Goal: Task Accomplishment & Management: Use online tool/utility

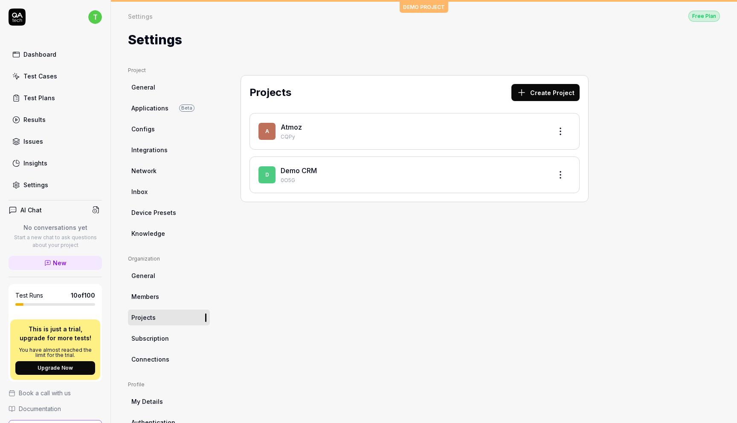
click at [287, 124] on link "Atmoz" at bounding box center [291, 127] width 21 height 9
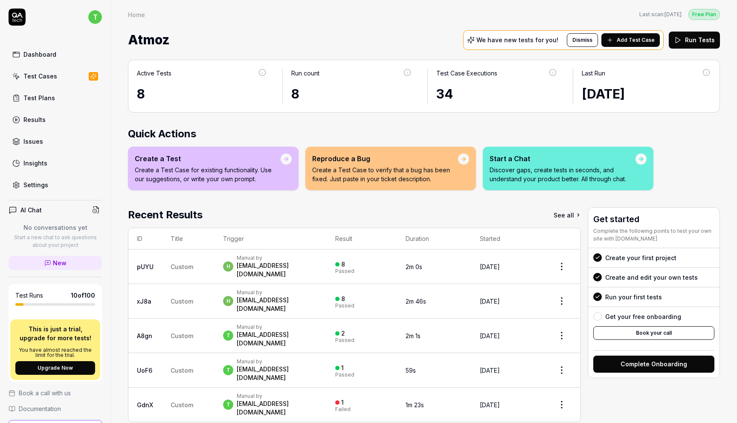
click at [54, 75] on div "Test Cases" at bounding box center [40, 76] width 34 height 9
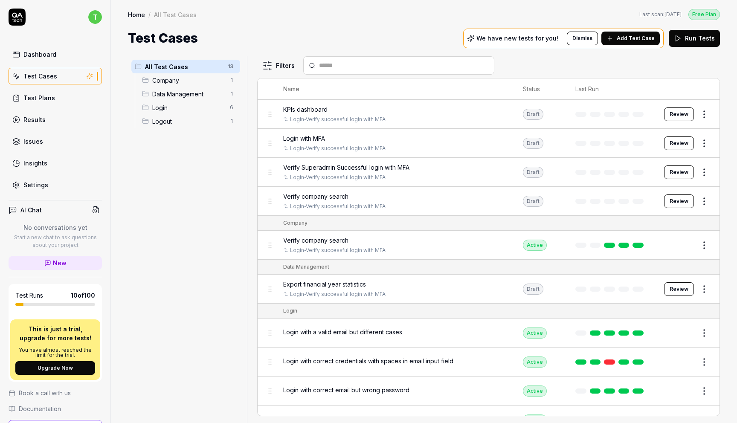
click at [181, 81] on span "Company" at bounding box center [188, 80] width 73 height 9
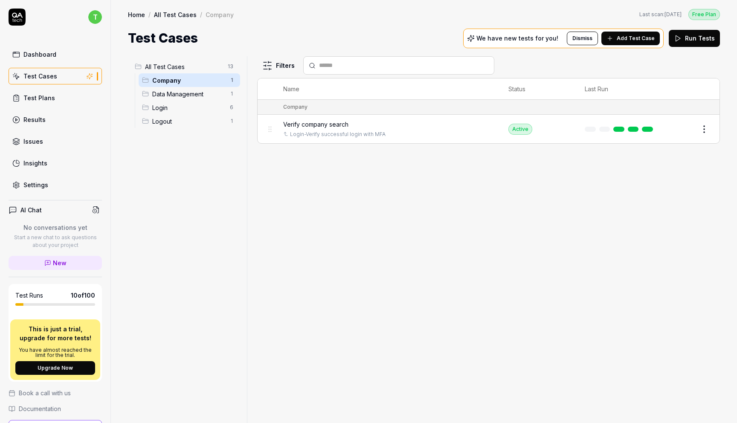
click at [305, 122] on span "Verify company search" at bounding box center [315, 124] width 65 height 9
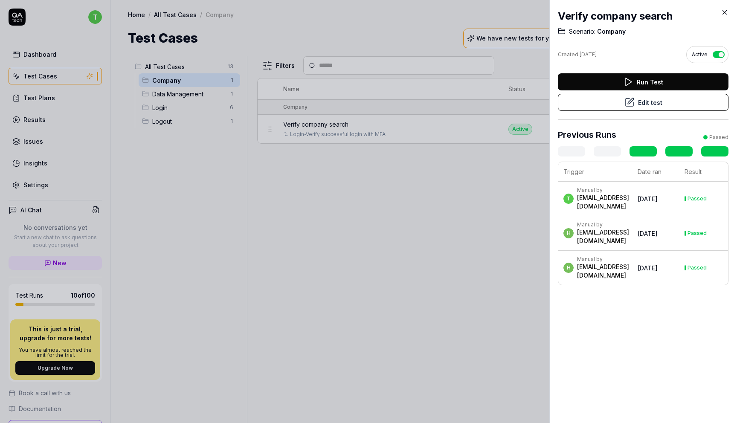
click at [444, 239] on div at bounding box center [368, 211] width 737 height 423
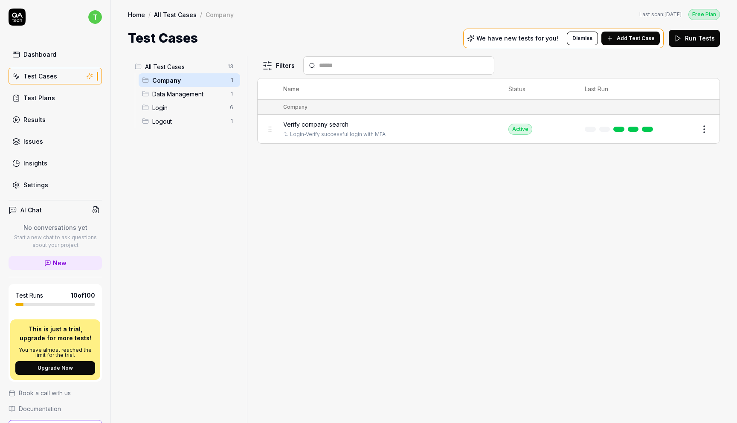
click at [173, 108] on span "Login" at bounding box center [188, 107] width 73 height 9
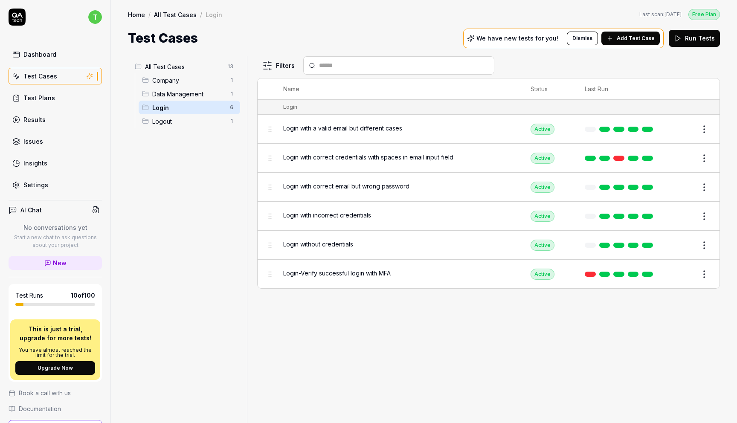
click at [380, 121] on div "Login with a valid email but different cases" at bounding box center [398, 129] width 230 height 18
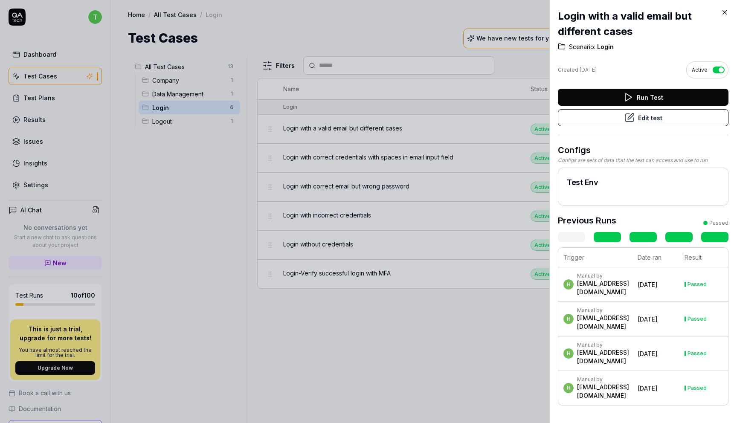
click at [388, 158] on div at bounding box center [368, 211] width 737 height 423
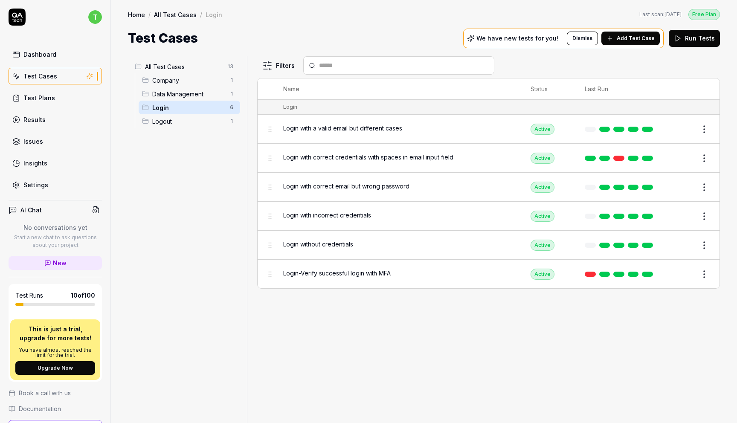
click at [361, 261] on td "Login-Verify successful login with MFA" at bounding box center [398, 274] width 247 height 29
click at [362, 271] on span "Login-Verify successful login with MFA" at bounding box center [337, 273] width 108 height 9
click at [362, 271] on body "t Dashboard Test Cases Test Plans Results Issues Insights Settings AI Chat No c…" at bounding box center [368, 243] width 737 height 487
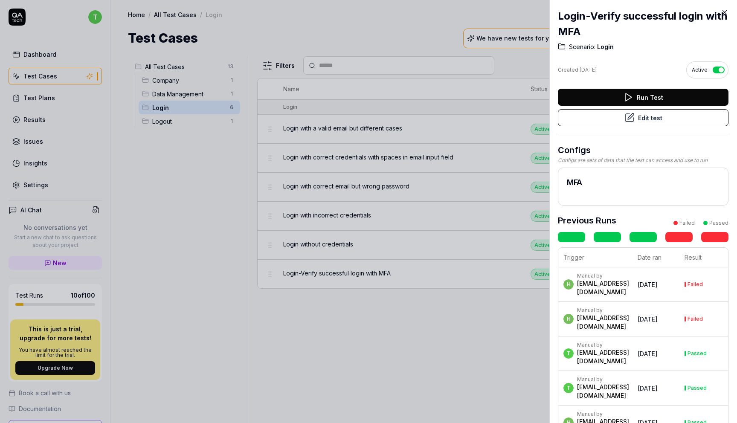
click at [656, 94] on button "Run Test" at bounding box center [643, 97] width 171 height 17
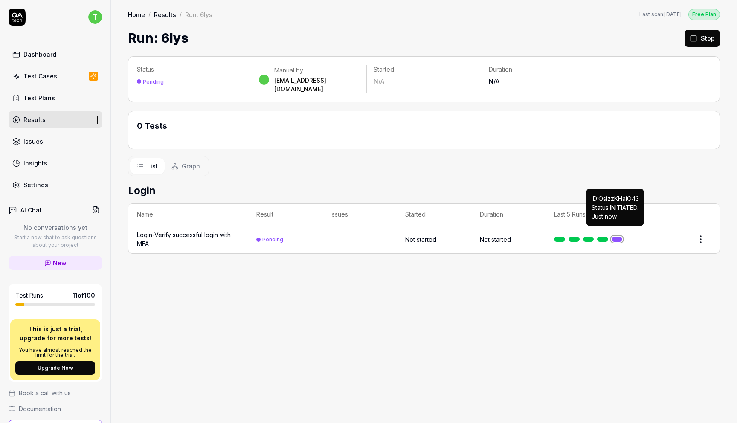
click at [617, 237] on link at bounding box center [617, 239] width 11 height 5
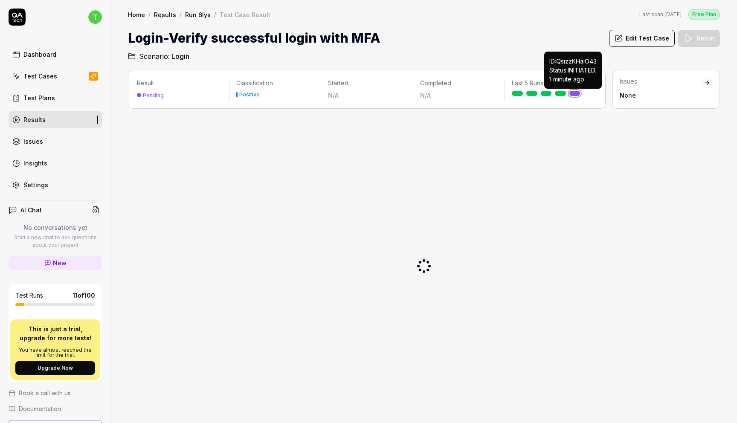
click at [572, 94] on link at bounding box center [575, 93] width 11 height 5
click at [57, 54] on link "Dashboard" at bounding box center [55, 54] width 93 height 17
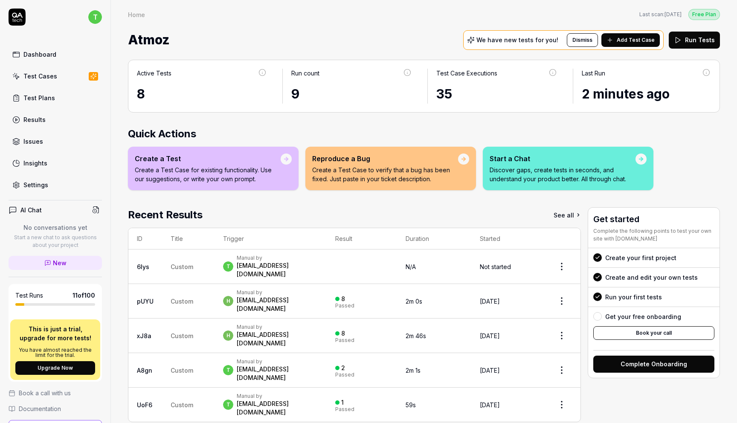
click at [53, 117] on link "Results" at bounding box center [55, 119] width 93 height 17
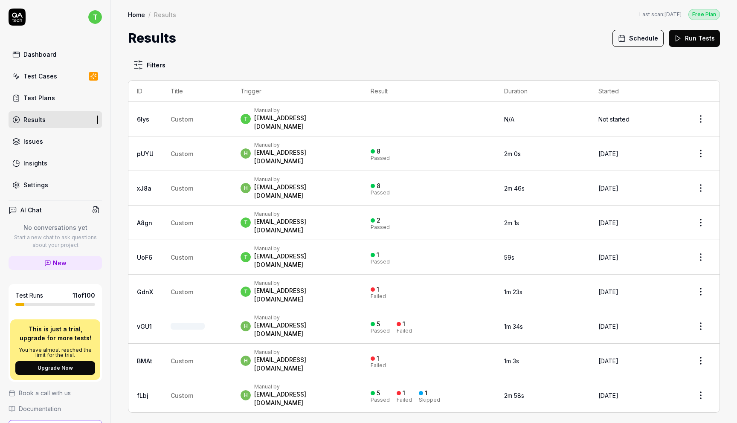
click at [276, 111] on div "Manual by" at bounding box center [303, 110] width 99 height 7
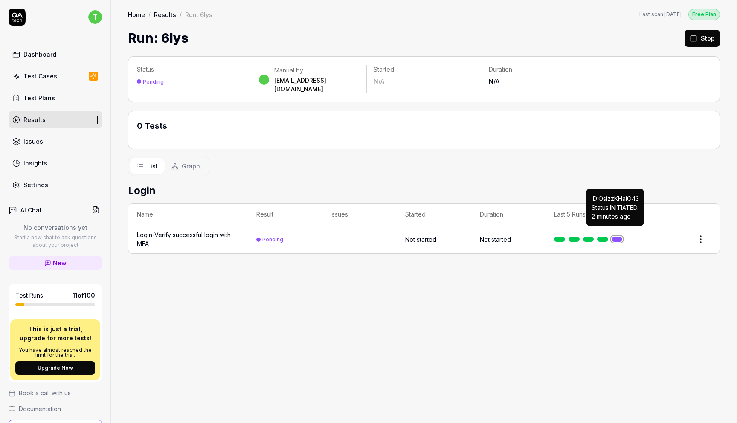
click at [617, 237] on link at bounding box center [617, 239] width 11 height 5
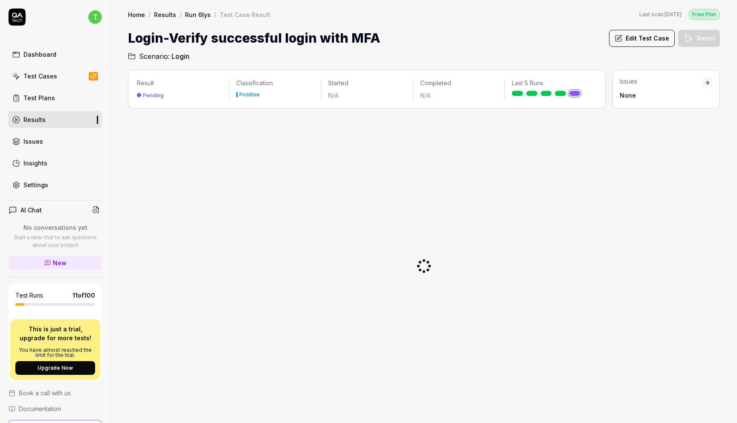
click at [61, 55] on link "Dashboard" at bounding box center [55, 54] width 93 height 17
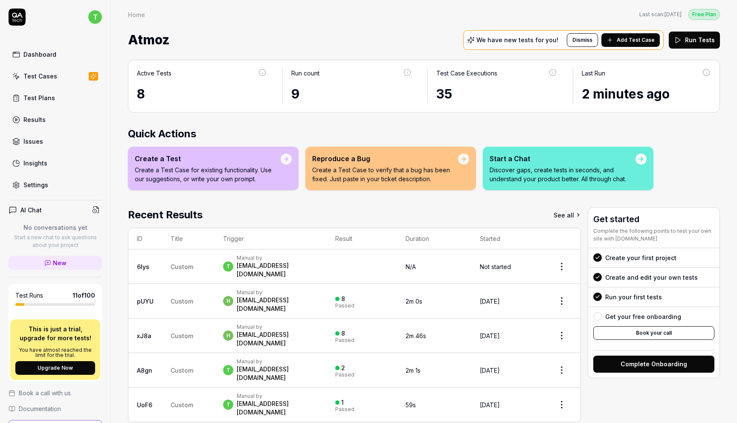
click at [54, 74] on div "Test Cases" at bounding box center [40, 76] width 34 height 9
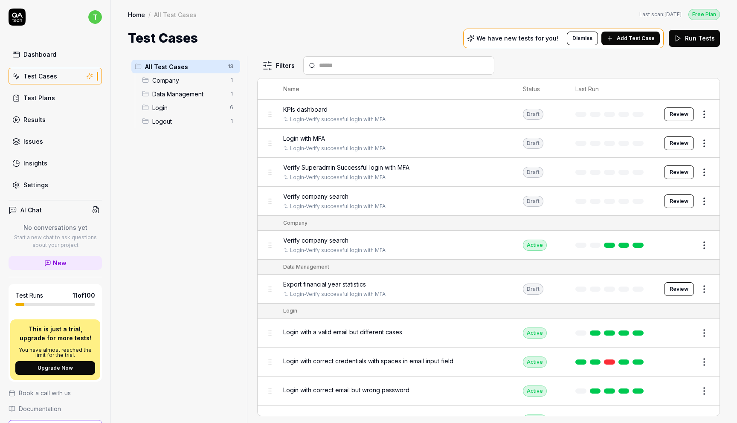
click at [179, 80] on span "Company" at bounding box center [188, 80] width 73 height 9
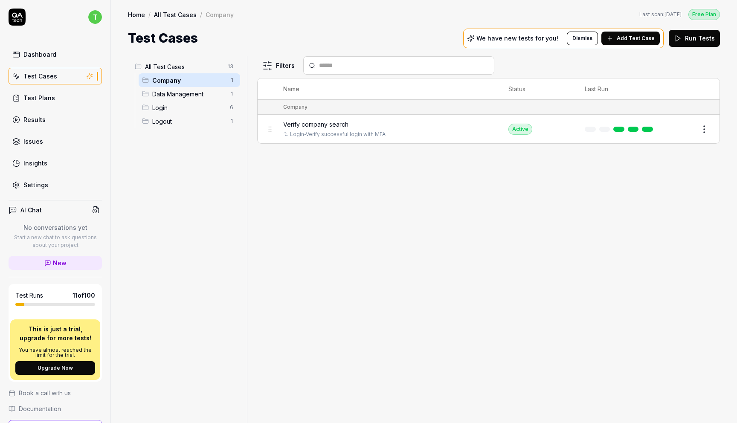
click at [179, 94] on span "Data Management" at bounding box center [188, 94] width 73 height 9
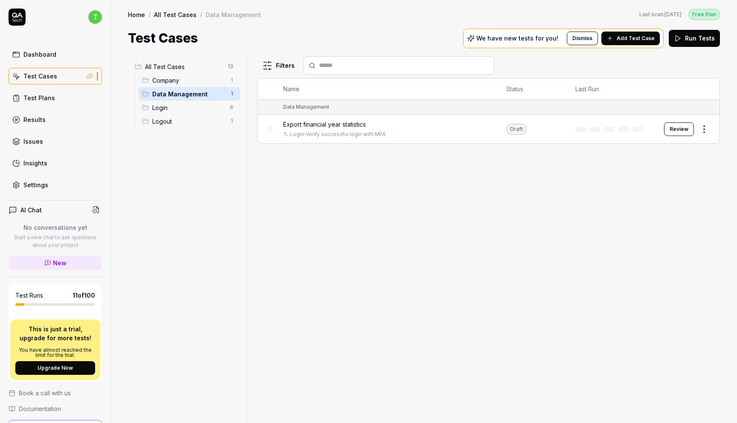
click at [172, 103] on span "Login" at bounding box center [188, 107] width 73 height 9
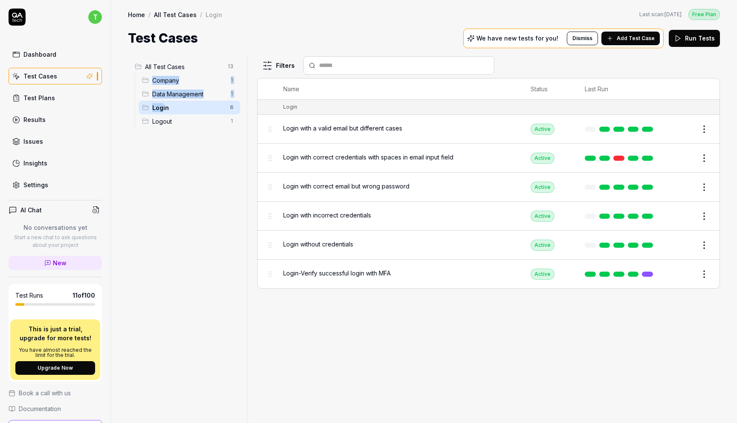
drag, startPoint x: 163, startPoint y: 108, endPoint x: 146, endPoint y: 80, distance: 32.9
click at [146, 80] on ul "Company 1 Data Management 1 Login 6 Logout 1" at bounding box center [187, 100] width 105 height 55
drag, startPoint x: 144, startPoint y: 108, endPoint x: 142, endPoint y: 78, distance: 30.8
drag, startPoint x: 151, startPoint y: 93, endPoint x: 144, endPoint y: 73, distance: 21.9
click at [142, 73] on body "t Dashboard Test Cases Test Plans Results Issues Insights Settings AI Chat No c…" at bounding box center [368, 243] width 737 height 487
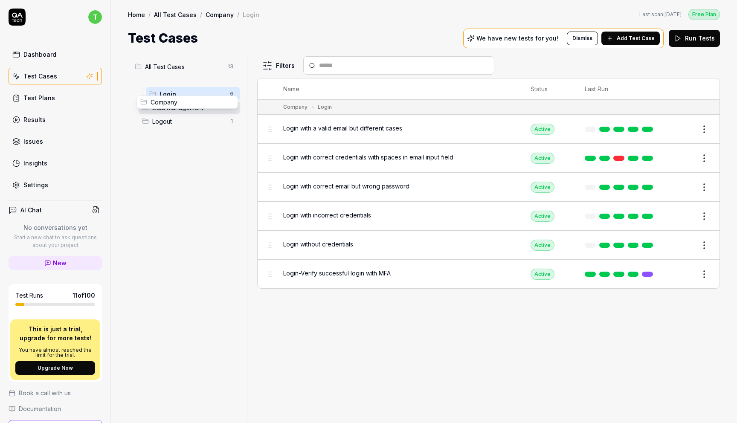
drag, startPoint x: 145, startPoint y: 79, endPoint x: 143, endPoint y: 101, distance: 21.4
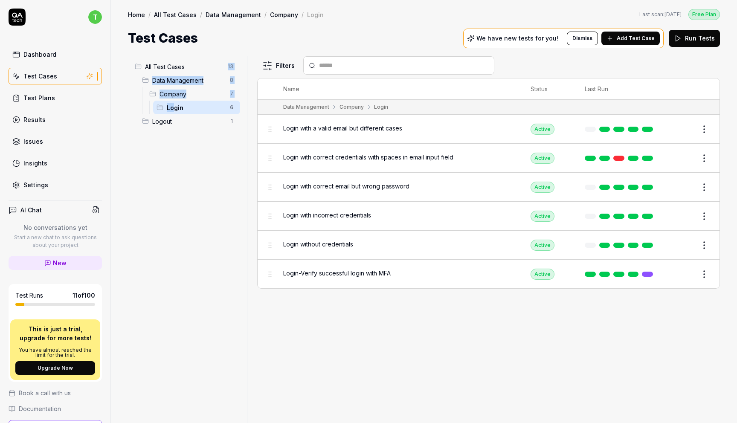
drag, startPoint x: 172, startPoint y: 105, endPoint x: 179, endPoint y: 73, distance: 33.1
click at [179, 73] on li "All Test Cases 13 Data Management 8 Company 7 Login 6 Logout 1" at bounding box center [185, 94] width 109 height 68
click at [202, 141] on div "All Test Cases 13 Data Management 8 Company 7 Login 6 Logout 1" at bounding box center [186, 234] width 116 height 357
drag, startPoint x: 160, startPoint y: 107, endPoint x: 141, endPoint y: 67, distance: 44.3
drag, startPoint x: 162, startPoint y: 93, endPoint x: 173, endPoint y: 93, distance: 11.5
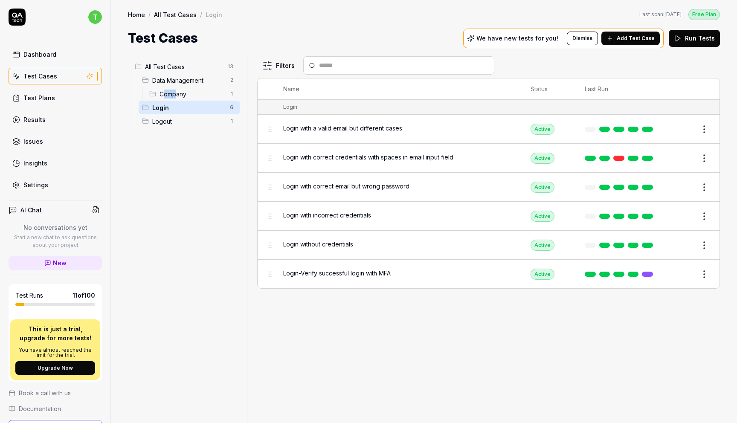
click at [174, 93] on span "Company" at bounding box center [192, 94] width 65 height 9
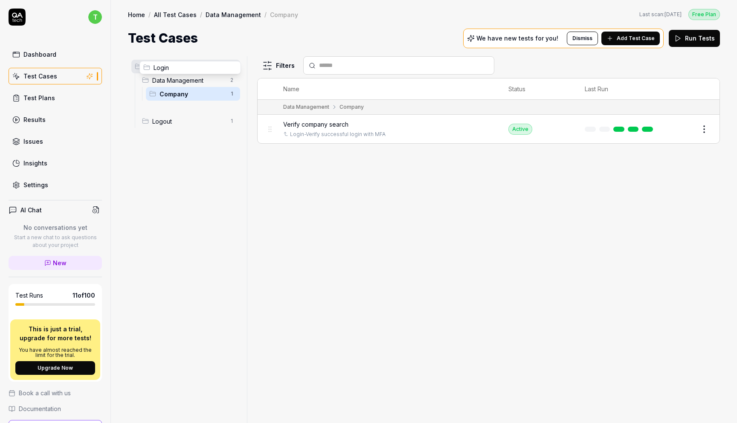
drag, startPoint x: 143, startPoint y: 108, endPoint x: 145, endPoint y: 68, distance: 39.7
click at [145, 68] on body "t Dashboard Test Cases Test Plans Results Issues Insights Settings AI Chat No c…" at bounding box center [368, 243] width 737 height 487
drag, startPoint x: 143, startPoint y: 108, endPoint x: 144, endPoint y: 73, distance: 34.1
click at [144, 73] on body "t Dashboard Test Cases Test Plans Results Issues Insights Settings AI Chat No c…" at bounding box center [368, 243] width 737 height 487
drag, startPoint x: 169, startPoint y: 91, endPoint x: 186, endPoint y: 87, distance: 16.8
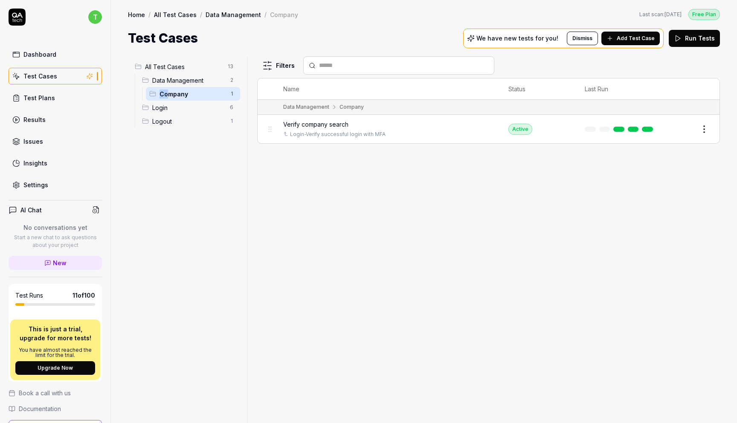
click at [186, 87] on div "Company 1" at bounding box center [193, 94] width 94 height 14
drag, startPoint x: 152, startPoint y: 91, endPoint x: 143, endPoint y: 64, distance: 27.8
click at [145, 111] on div "Login 6" at bounding box center [190, 108] width 102 height 14
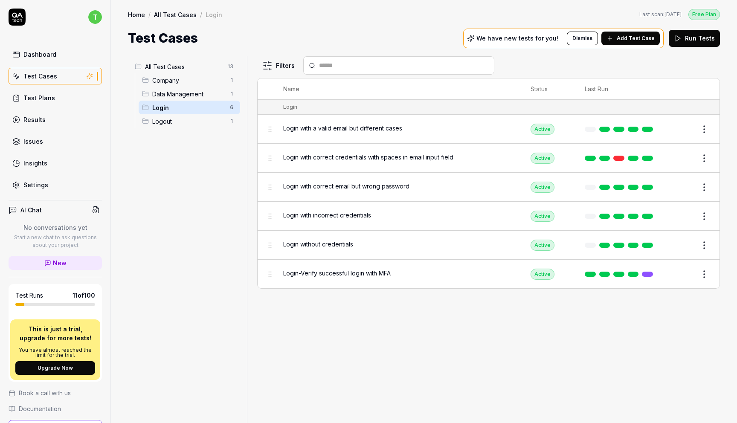
click at [180, 144] on div "All Test Cases 13 Company 1 Data Management 1 Login 6 Logout 1" at bounding box center [186, 234] width 116 height 357
drag, startPoint x: 144, startPoint y: 107, endPoint x: 142, endPoint y: 72, distance: 35.1
click at [142, 72] on body "t Dashboard Test Cases Test Plans Results Issues Insights Settings AI Chat No c…" at bounding box center [368, 243] width 737 height 487
click at [151, 104] on div "Login 6" at bounding box center [190, 108] width 102 height 14
click at [173, 107] on span "Login" at bounding box center [188, 107] width 73 height 9
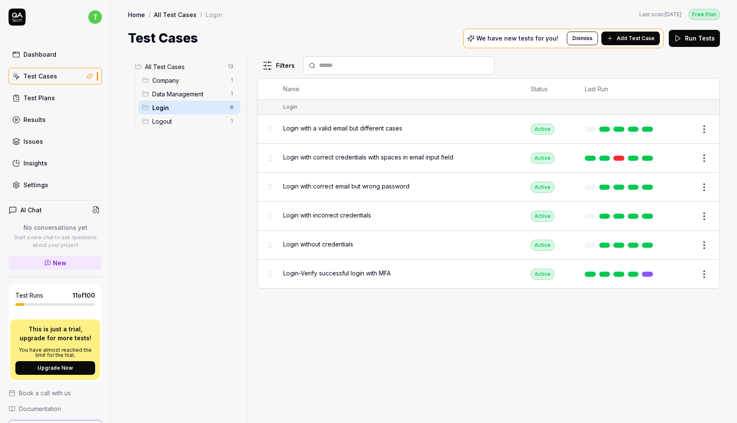
click at [141, 110] on div "Login 6" at bounding box center [190, 108] width 102 height 14
click at [163, 109] on span "Login" at bounding box center [188, 107] width 73 height 9
click at [231, 108] on html "t Dashboard Test Cases Test Plans Results Issues Insights Settings AI Chat No c…" at bounding box center [368, 243] width 737 height 487
click at [207, 126] on div "Rename Scenario" at bounding box center [201, 124] width 73 height 19
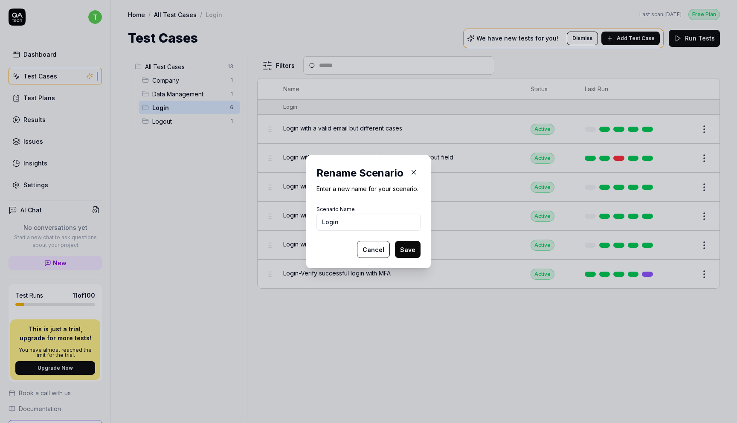
click at [320, 221] on input "Login" at bounding box center [369, 222] width 104 height 17
type input "1. Login"
click at [395, 241] on button "Save" at bounding box center [408, 249] width 26 height 17
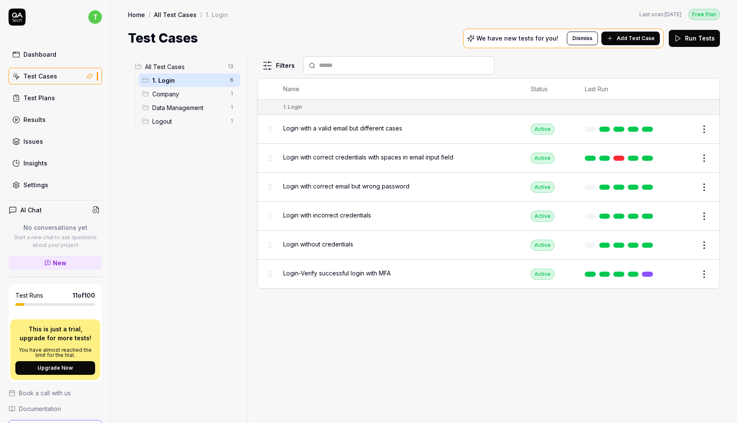
click at [370, 128] on span "Login with a valid email but different cases" at bounding box center [342, 128] width 119 height 9
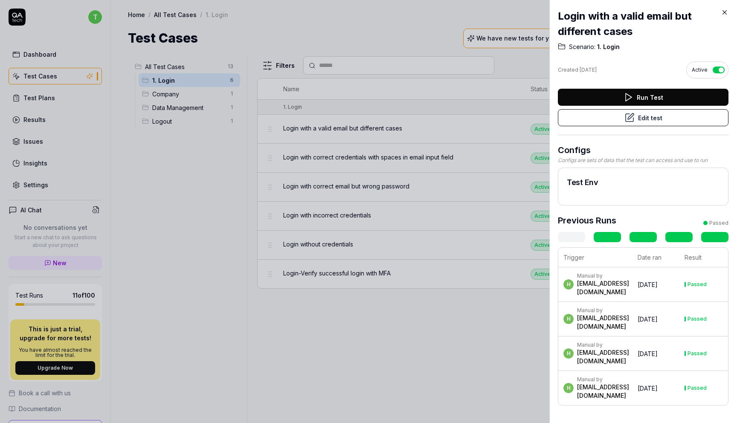
click at [643, 99] on button "Run Test" at bounding box center [643, 97] width 171 height 17
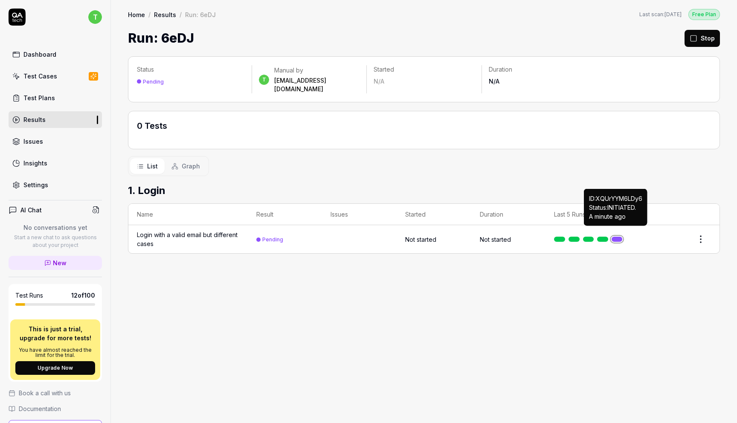
click at [619, 237] on link at bounding box center [617, 239] width 11 height 5
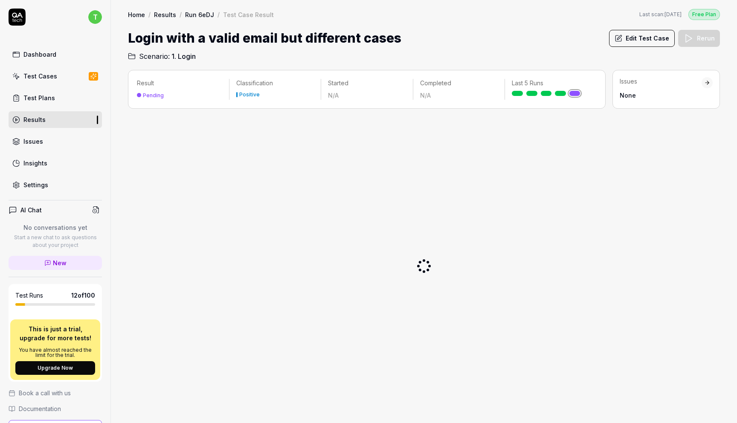
click at [629, 94] on div "None" at bounding box center [661, 95] width 82 height 9
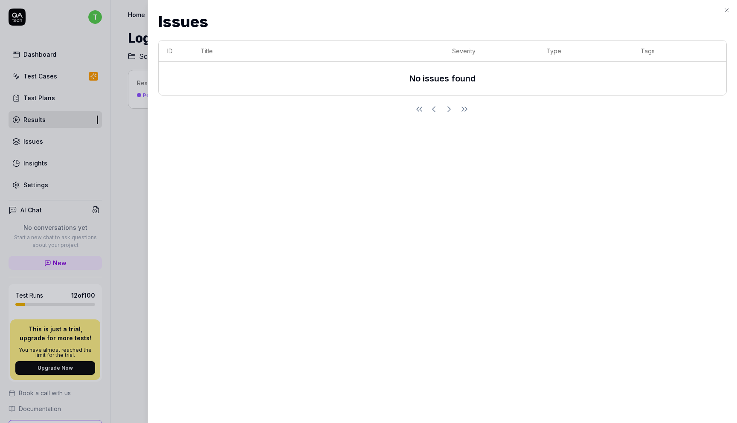
click at [728, 9] on icon "button" at bounding box center [727, 10] width 7 height 7
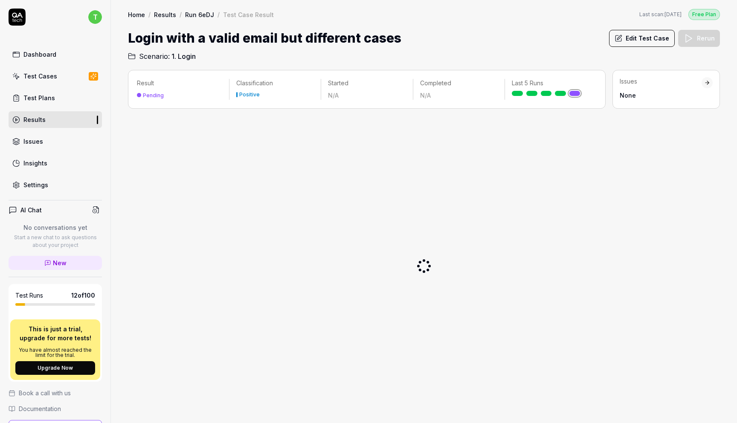
click at [250, 91] on div "Positive" at bounding box center [275, 95] width 78 height 9
click at [250, 82] on p "Classification" at bounding box center [275, 83] width 78 height 9
click at [152, 95] on div "Pending" at bounding box center [153, 95] width 21 height 6
click at [49, 58] on div "Dashboard" at bounding box center [39, 54] width 33 height 9
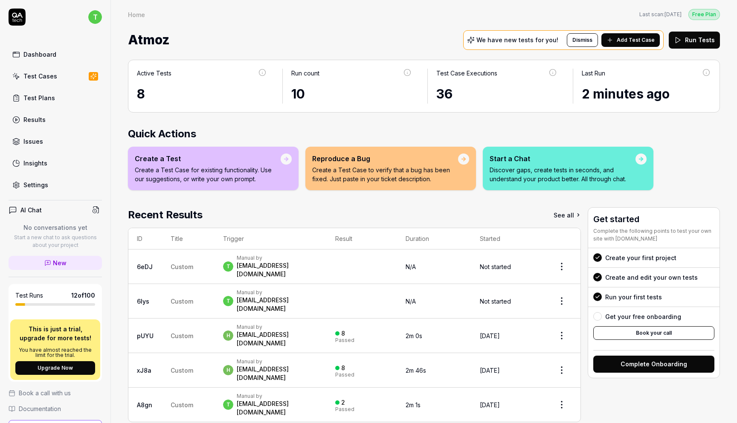
click at [267, 264] on div "[EMAIL_ADDRESS][DOMAIN_NAME]" at bounding box center [278, 270] width 82 height 17
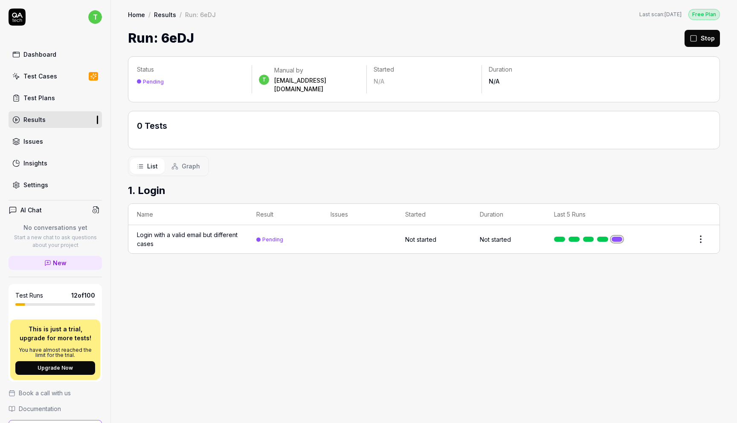
click at [78, 293] on span "12 of 100" at bounding box center [83, 295] width 24 height 9
click at [59, 81] on link "Test Cases" at bounding box center [55, 76] width 93 height 17
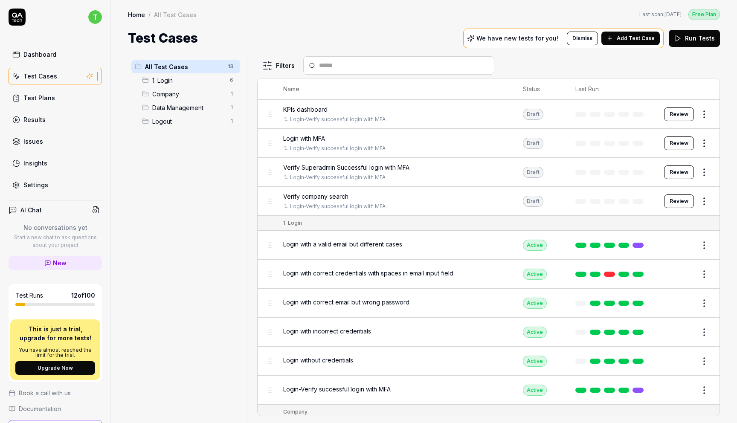
click at [696, 39] on button "Run Tests" at bounding box center [694, 38] width 51 height 17
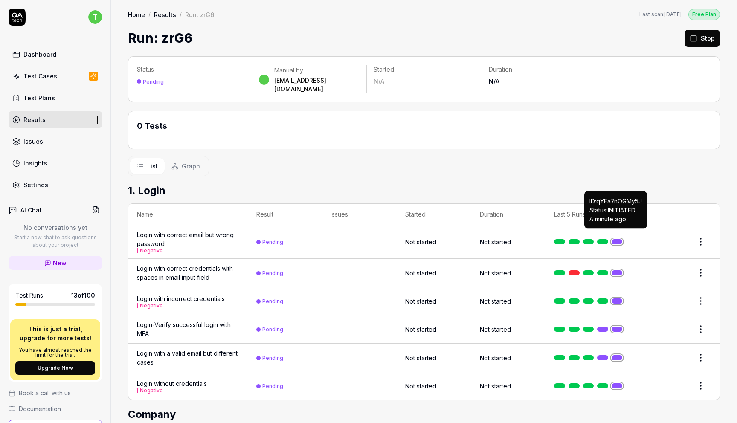
click at [617, 239] on link at bounding box center [617, 241] width 11 height 5
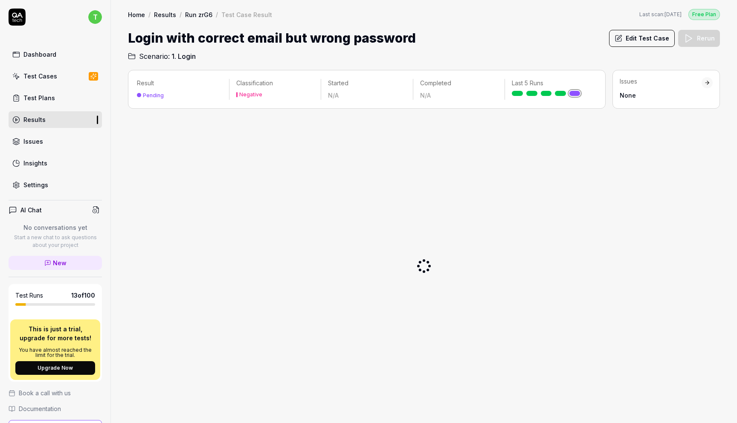
click at [150, 95] on div "Pending" at bounding box center [153, 95] width 21 height 6
click at [565, 87] on div "Last 5 Runs" at bounding box center [551, 87] width 92 height 17
click at [573, 92] on link at bounding box center [575, 93] width 11 height 5
click at [43, 51] on div "Dashboard" at bounding box center [39, 54] width 33 height 9
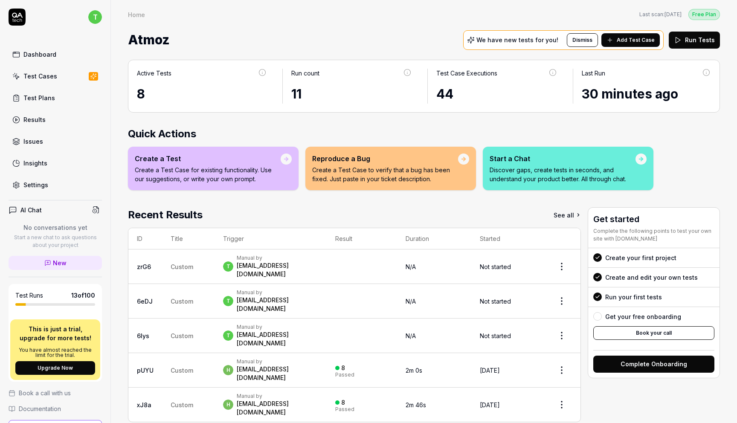
click at [293, 264] on div "[EMAIL_ADDRESS][DOMAIN_NAME]" at bounding box center [278, 270] width 82 height 17
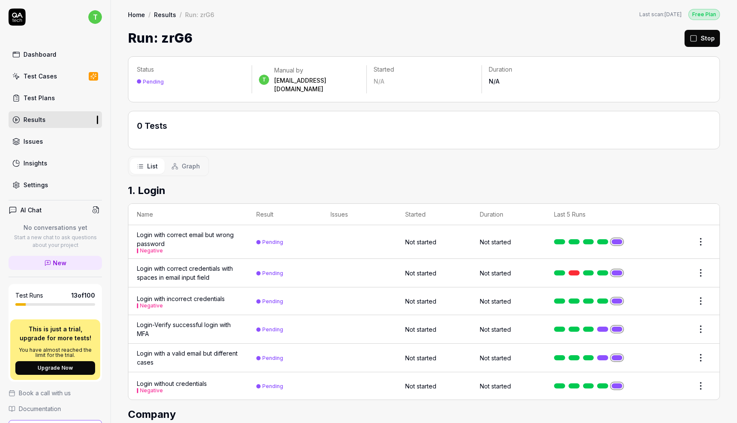
click at [271, 237] on td "Pending" at bounding box center [285, 242] width 75 height 34
click at [270, 239] on div "Pending" at bounding box center [272, 242] width 21 height 6
click at [619, 239] on link at bounding box center [617, 241] width 11 height 5
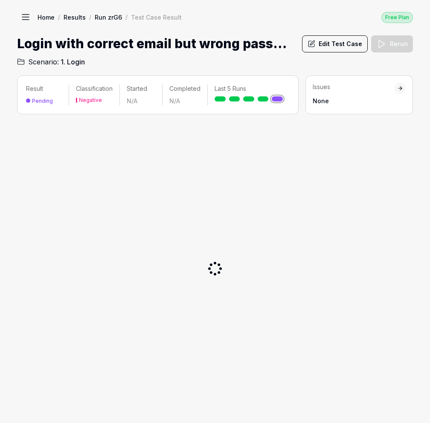
click at [25, 12] on icon at bounding box center [25, 17] width 10 height 10
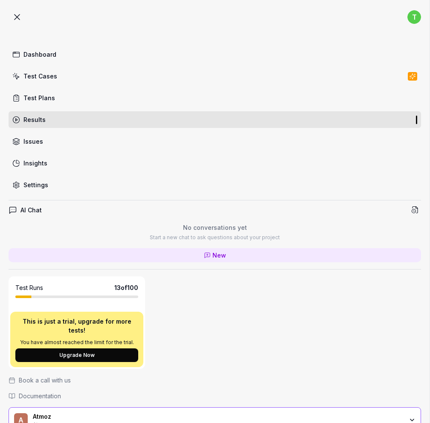
click at [41, 55] on div "Dashboard" at bounding box center [39, 54] width 33 height 9
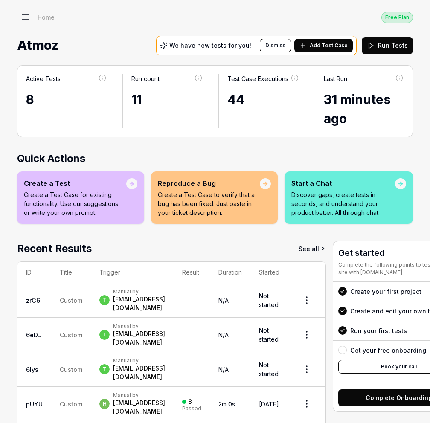
click at [23, 19] on icon at bounding box center [25, 17] width 10 height 10
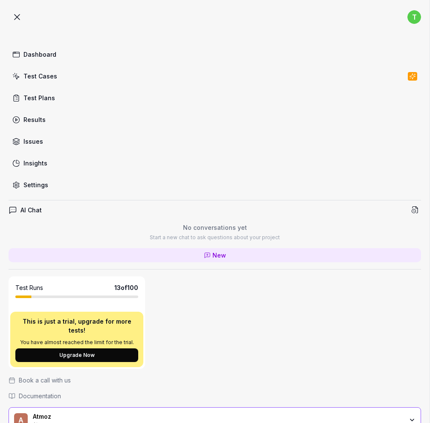
click at [51, 74] on div "Test Cases" at bounding box center [40, 76] width 34 height 9
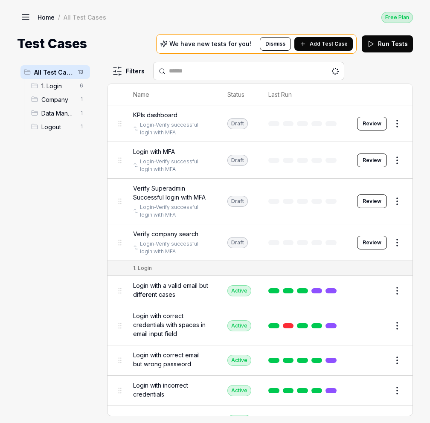
click at [49, 87] on span "1. Login" at bounding box center [57, 86] width 33 height 9
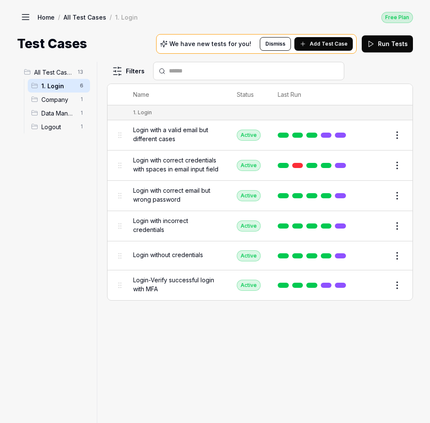
click at [191, 279] on span "Login-Verify successful login with MFA" at bounding box center [176, 285] width 87 height 18
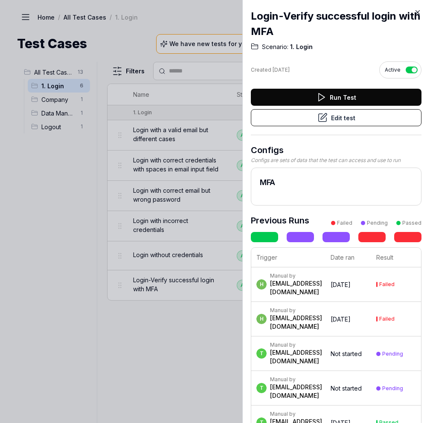
click at [348, 95] on button "Run Test" at bounding box center [336, 97] width 171 height 17
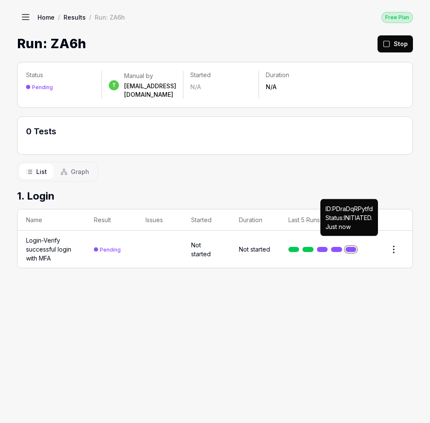
click at [348, 247] on link at bounding box center [351, 249] width 11 height 5
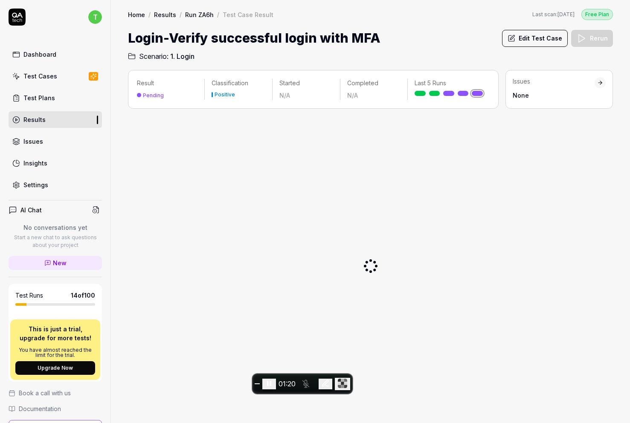
click at [54, 56] on div "Dashboard" at bounding box center [39, 54] width 33 height 9
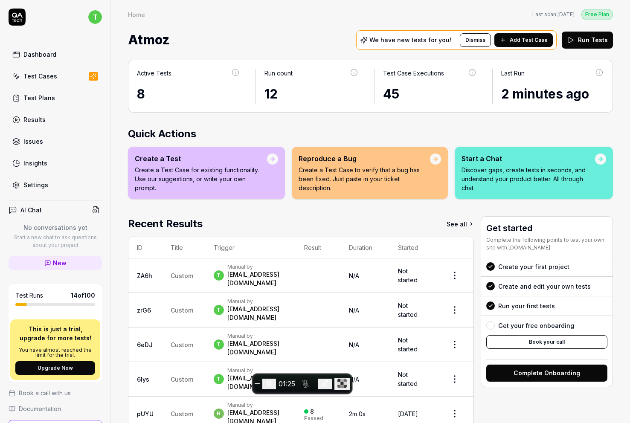
click at [47, 77] on div "Test Cases" at bounding box center [40, 76] width 34 height 9
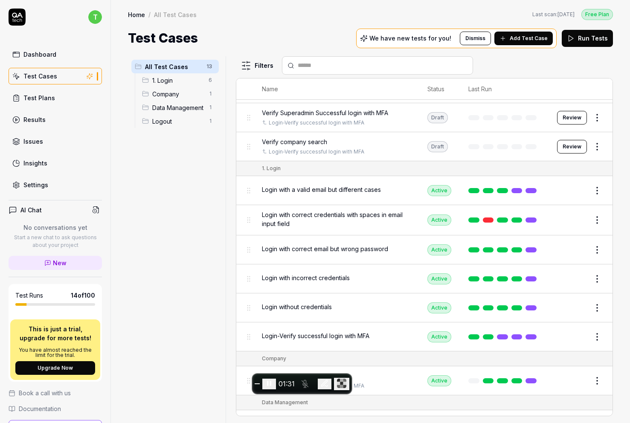
scroll to position [117, 0]
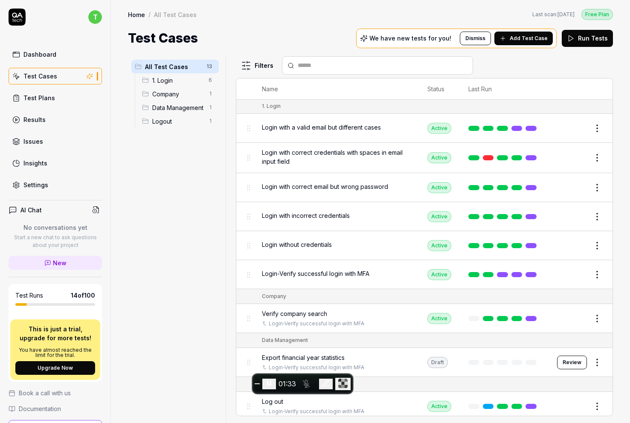
click at [310, 272] on span "Login-Verify successful login with MFA" at bounding box center [316, 273] width 108 height 9
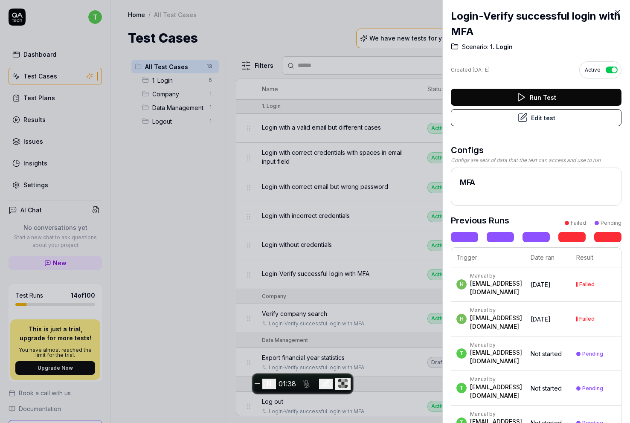
click at [534, 115] on button "Edit test" at bounding box center [536, 117] width 171 height 17
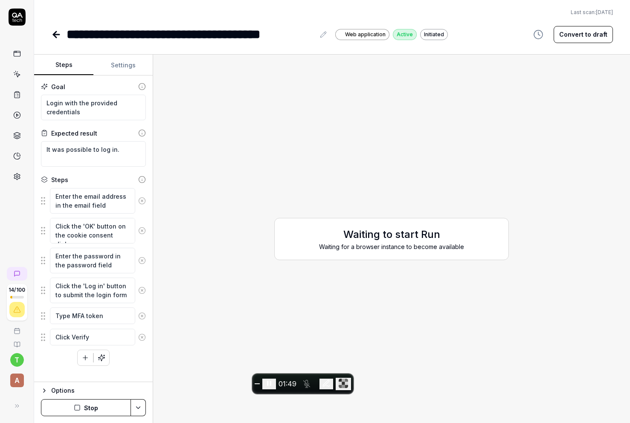
click at [125, 70] on button "Settings" at bounding box center [122, 65] width 59 height 20
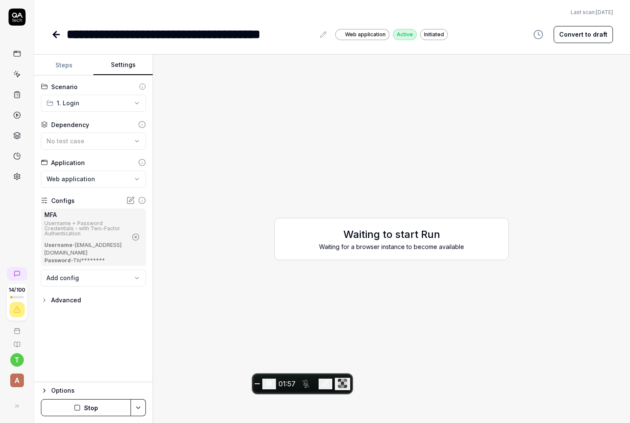
click at [67, 63] on button "Steps" at bounding box center [63, 65] width 59 height 20
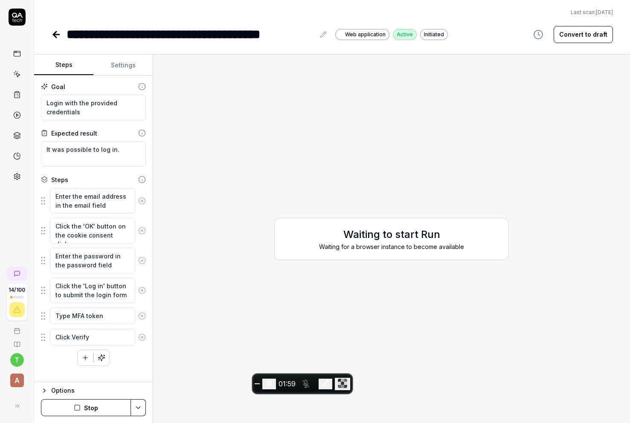
click at [88, 216] on fieldset "Enter the email address in the email field Click the 'OK' button on the cookie …" at bounding box center [93, 267] width 105 height 159
click at [94, 205] on textarea "Enter the email address in the email field" at bounding box center [92, 201] width 85 height 26
click at [92, 234] on textarea "Click the 'OK' button on the cookie consent dialog" at bounding box center [92, 231] width 85 height 26
click at [93, 263] on textarea "Enter the password in the password field" at bounding box center [92, 261] width 85 height 26
click at [123, 68] on button "Settings" at bounding box center [122, 65] width 59 height 20
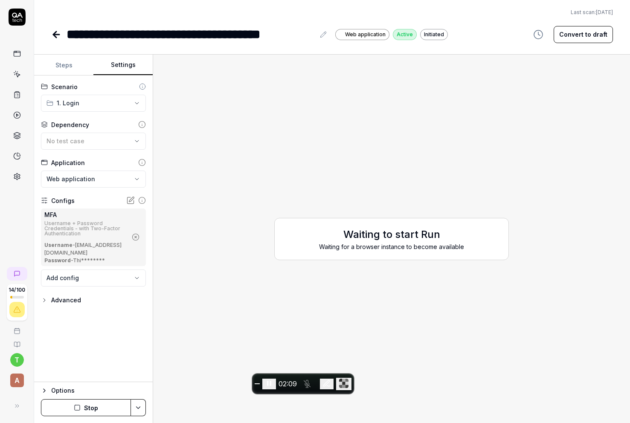
click at [67, 63] on button "Steps" at bounding box center [63, 65] width 59 height 20
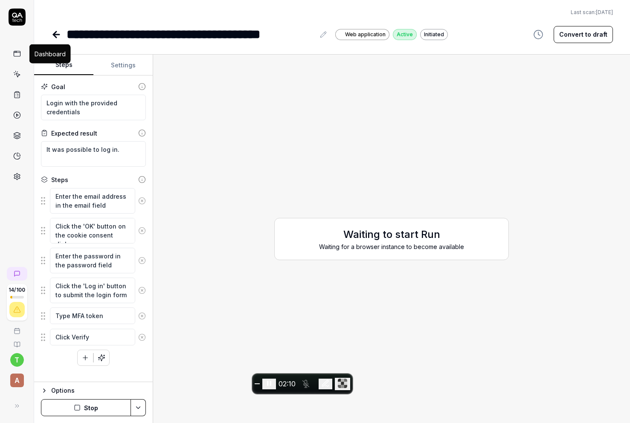
click at [17, 54] on icon at bounding box center [17, 54] width 8 height 8
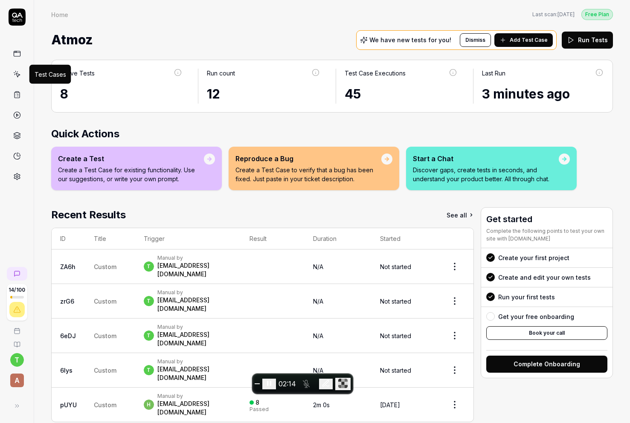
click at [19, 78] on icon at bounding box center [17, 74] width 8 height 8
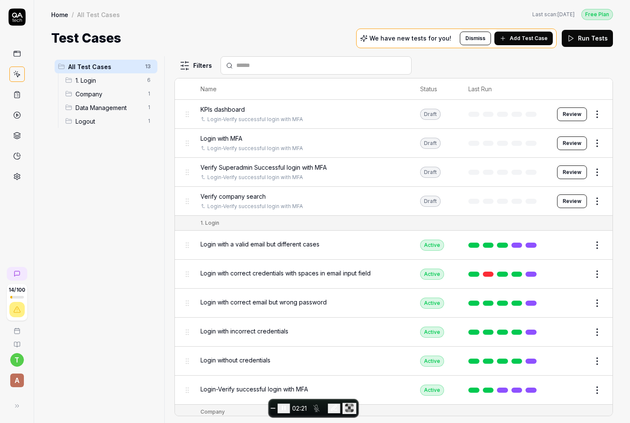
drag, startPoint x: 288, startPoint y: 378, endPoint x: 298, endPoint y: 401, distance: 25.0
click at [298, 401] on body "14 / 100 t A Home / All Test Cases Free Plan Home / All Test Cases Last scan: […" at bounding box center [315, 243] width 630 height 487
click at [245, 388] on span "Login-Verify successful login with MFA" at bounding box center [255, 389] width 108 height 9
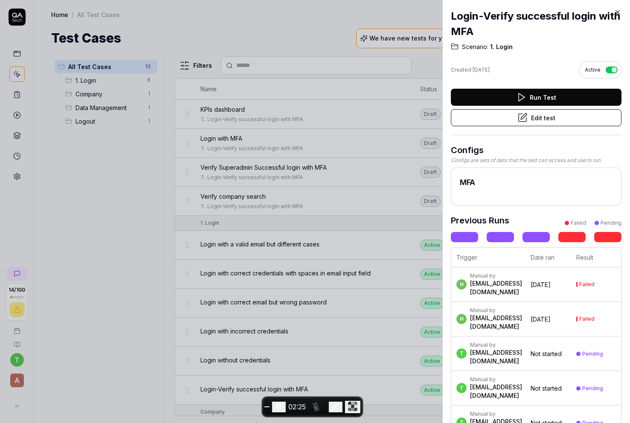
click at [534, 92] on button "Run Test" at bounding box center [536, 97] width 171 height 17
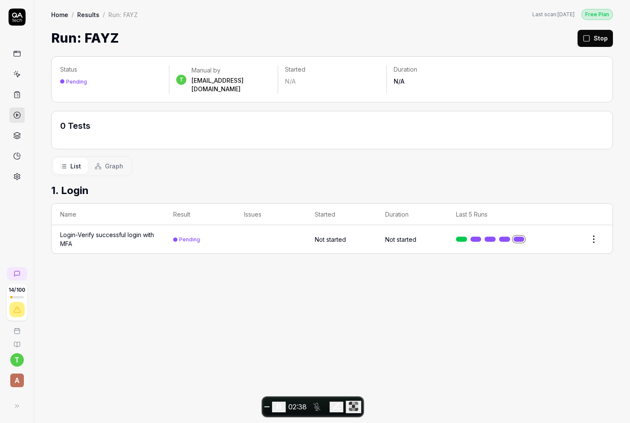
click at [110, 230] on div "Login-Verify successful login with MFA" at bounding box center [108, 239] width 96 height 18
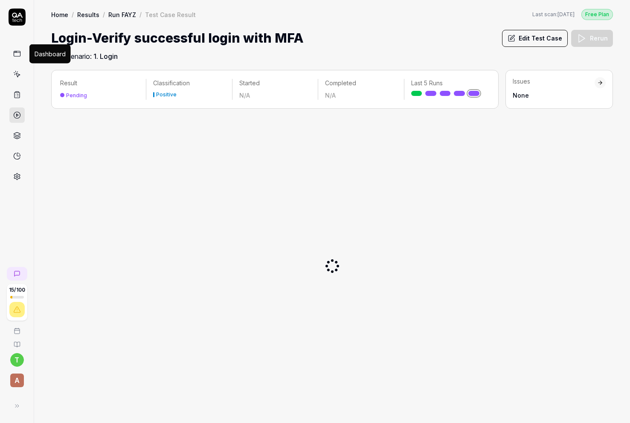
click at [18, 53] on icon at bounding box center [17, 54] width 8 height 8
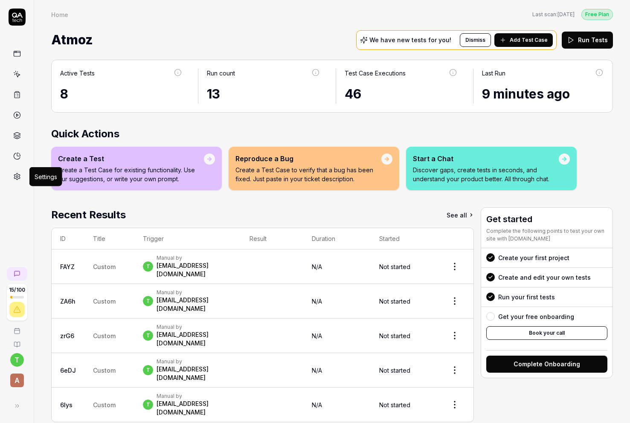
click at [19, 176] on icon at bounding box center [17, 177] width 6 height 6
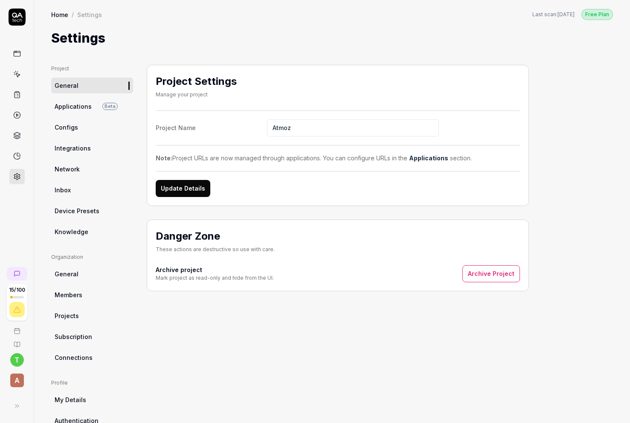
click at [70, 105] on span "Applications" at bounding box center [73, 106] width 37 height 9
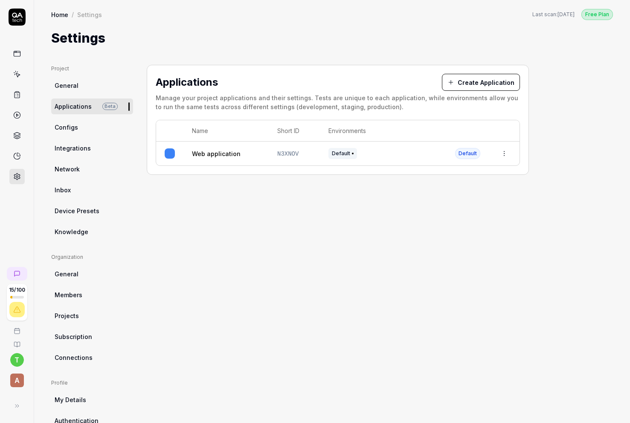
click at [218, 149] on link "Web application" at bounding box center [216, 153] width 49 height 9
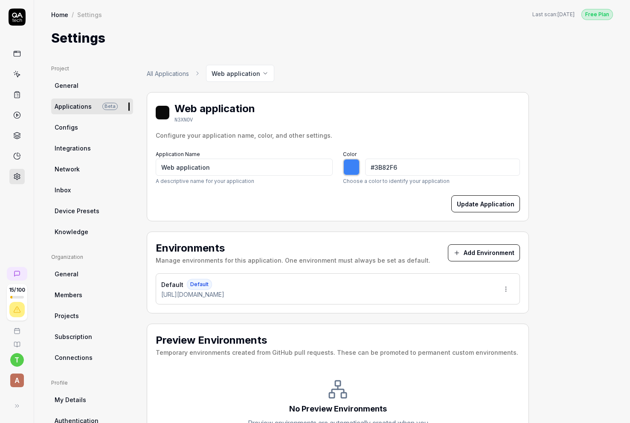
click at [91, 131] on link "Configs" at bounding box center [92, 127] width 82 height 16
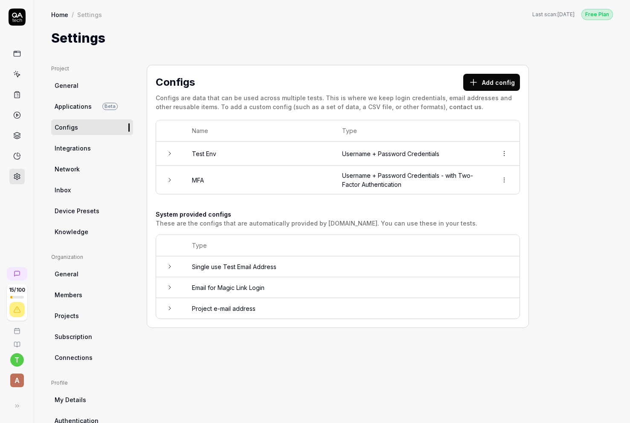
click at [91, 151] on link "Integrations" at bounding box center [92, 148] width 82 height 16
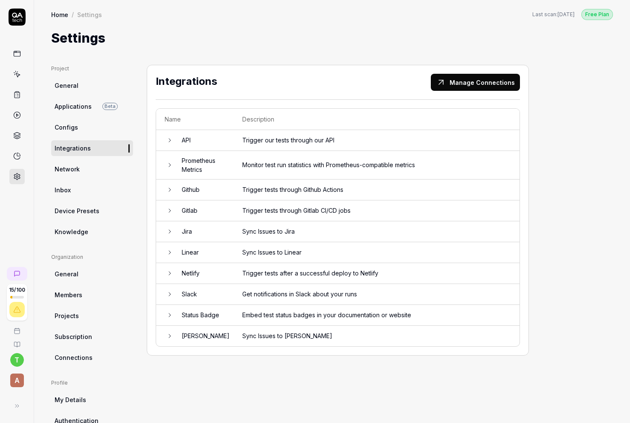
click at [90, 169] on link "Network" at bounding box center [92, 169] width 82 height 16
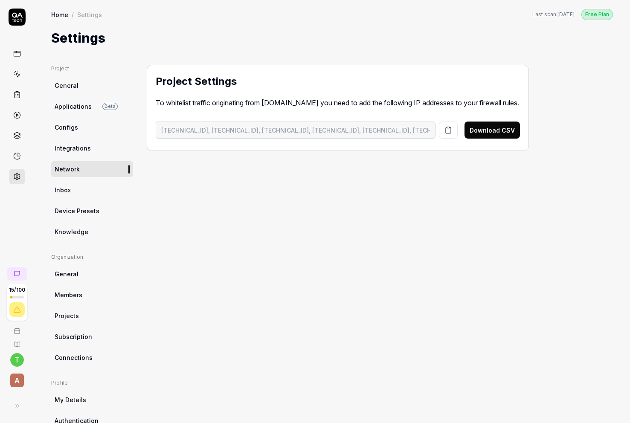
click at [82, 193] on link "Inbox" at bounding box center [92, 190] width 82 height 16
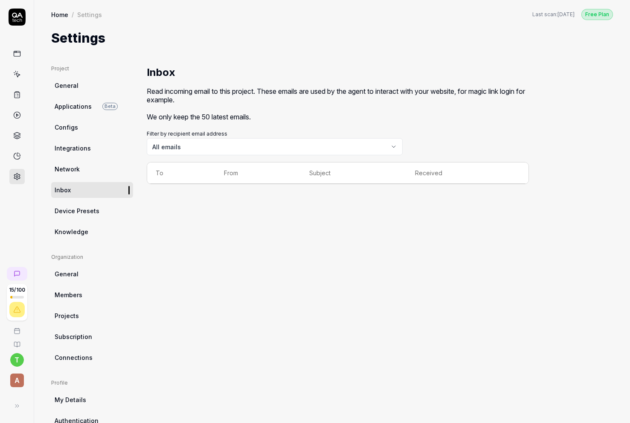
click at [87, 207] on span "Device Presets" at bounding box center [77, 211] width 45 height 9
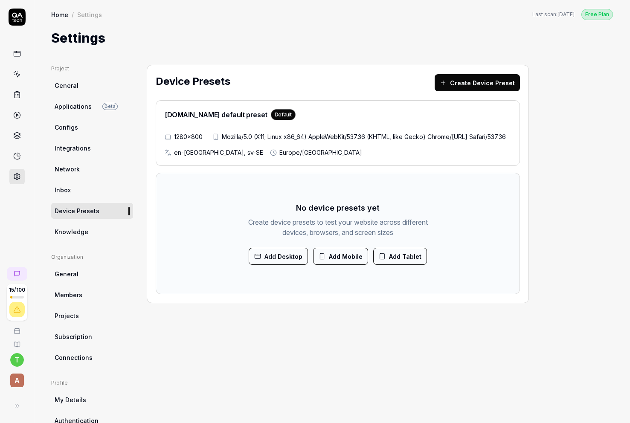
click at [87, 236] on link "Knowledge" at bounding box center [92, 232] width 82 height 16
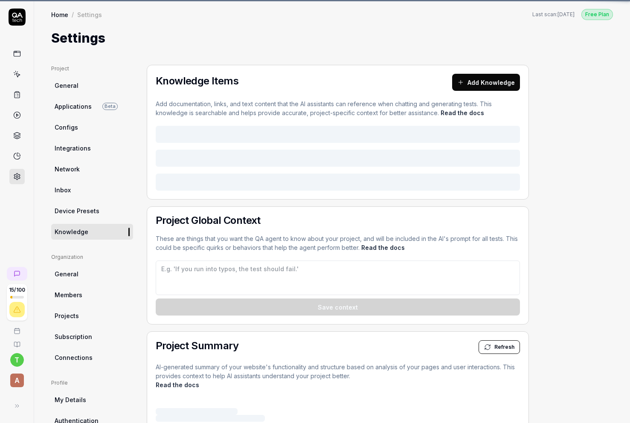
type textarea "*"
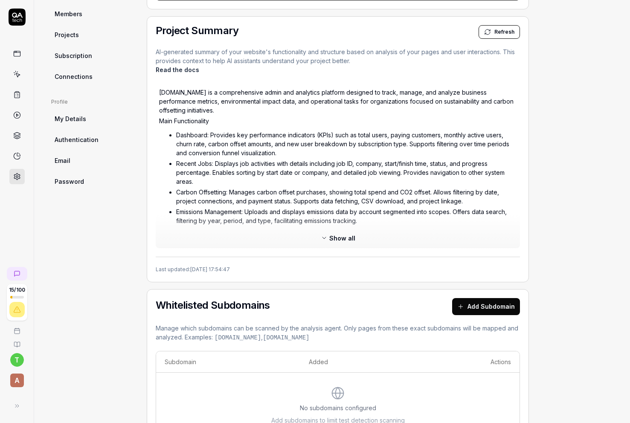
scroll to position [320, 0]
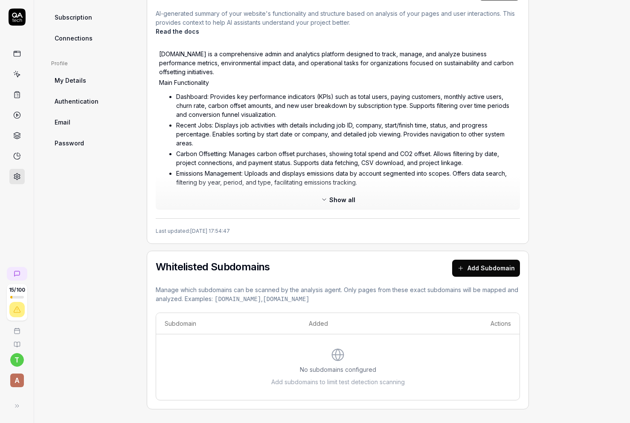
click at [335, 195] on span "Show all" at bounding box center [342, 199] width 26 height 9
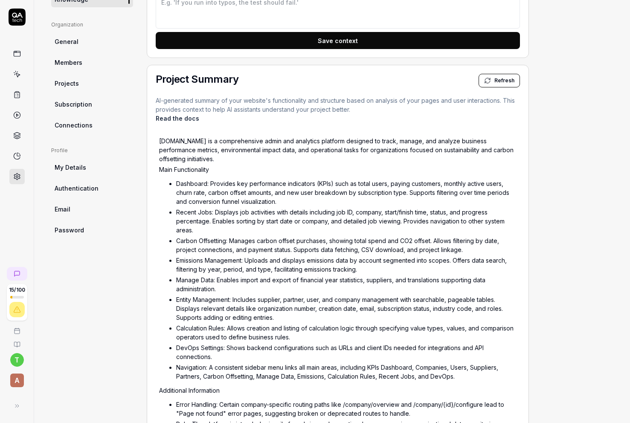
scroll to position [189, 0]
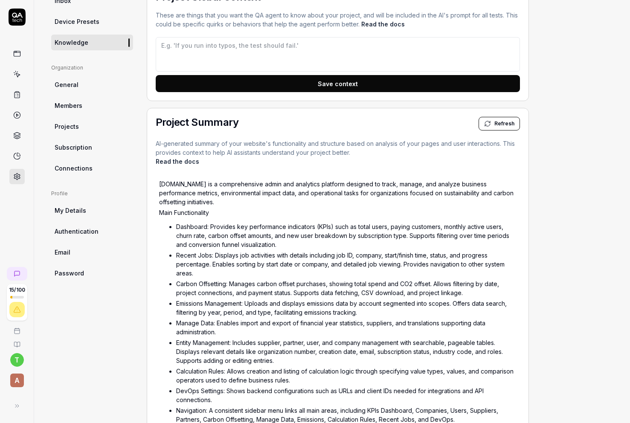
click at [88, 82] on link "General" at bounding box center [92, 85] width 82 height 16
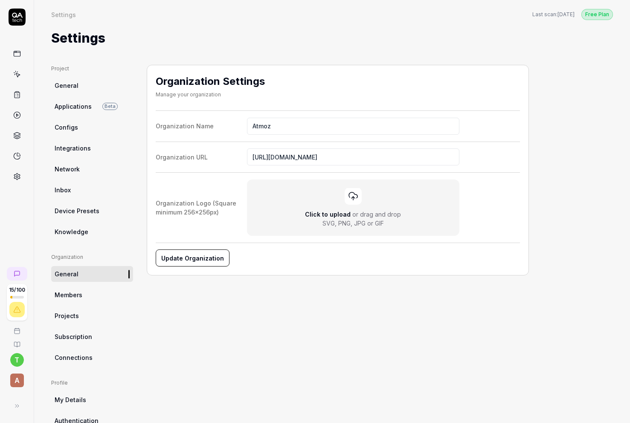
click at [97, 291] on link "Members" at bounding box center [92, 295] width 82 height 16
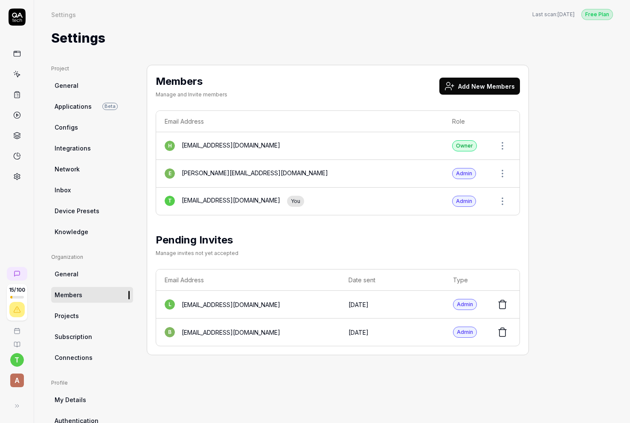
scroll to position [64, 0]
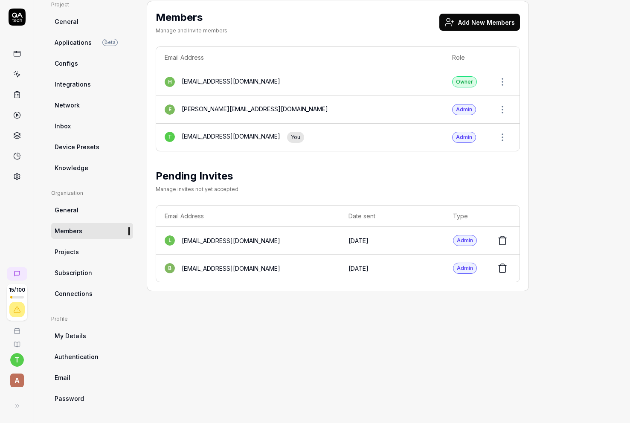
click at [89, 249] on link "Projects" at bounding box center [92, 252] width 82 height 16
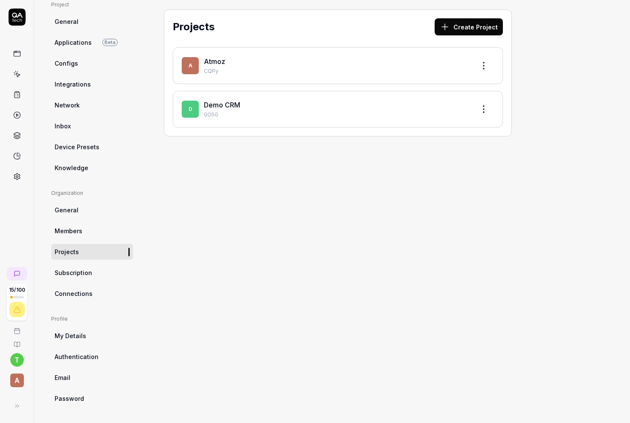
click at [84, 274] on span "Subscription" at bounding box center [74, 272] width 38 height 9
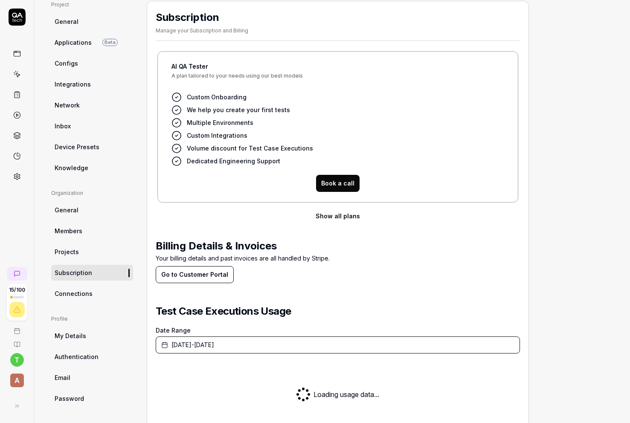
click at [102, 289] on link "Connections" at bounding box center [92, 294] width 82 height 16
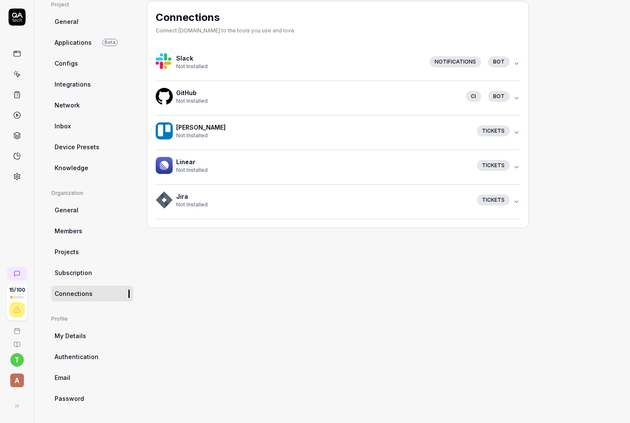
click at [94, 334] on link "My Details" at bounding box center [92, 336] width 82 height 16
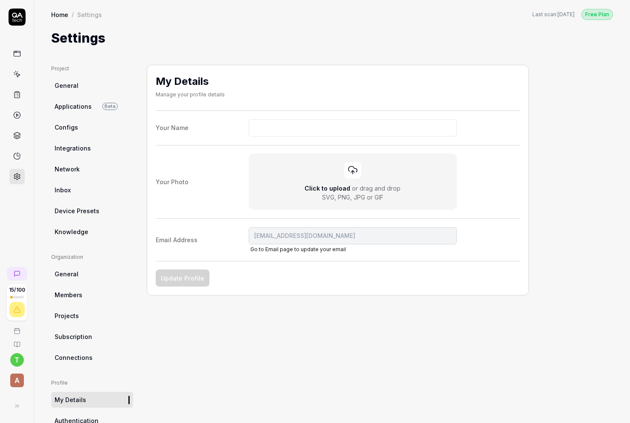
click at [90, 359] on span "Connections" at bounding box center [74, 357] width 38 height 9
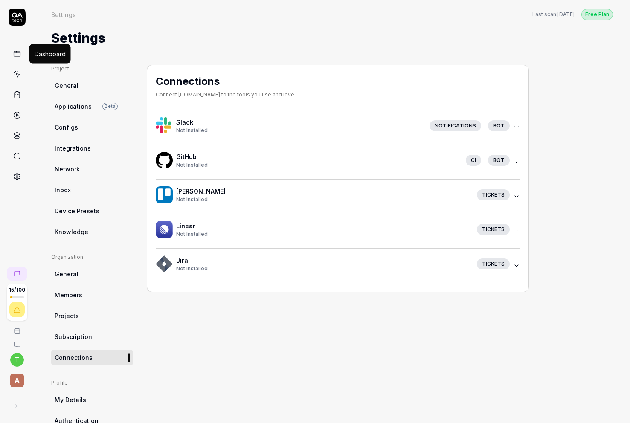
click at [14, 54] on icon at bounding box center [17, 54] width 8 height 8
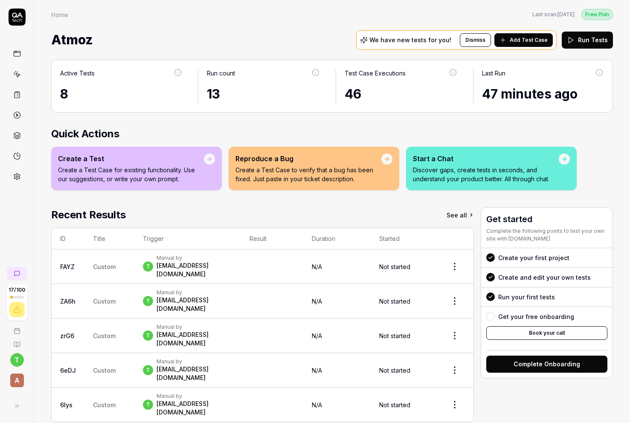
click at [19, 48] on link at bounding box center [16, 53] width 15 height 15
click at [172, 268] on div "[EMAIL_ADDRESS][DOMAIN_NAME]" at bounding box center [194, 270] width 76 height 17
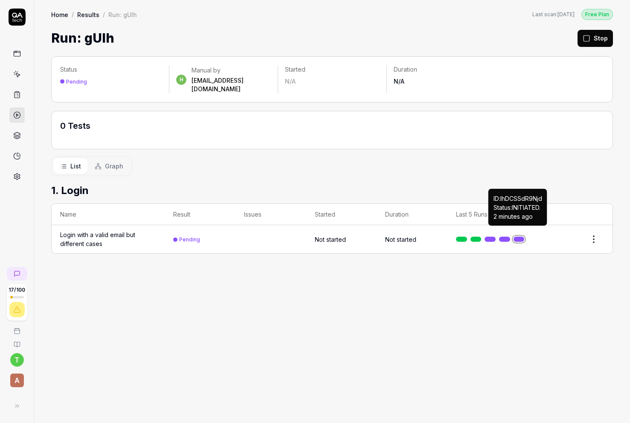
click at [515, 237] on link at bounding box center [519, 239] width 11 height 5
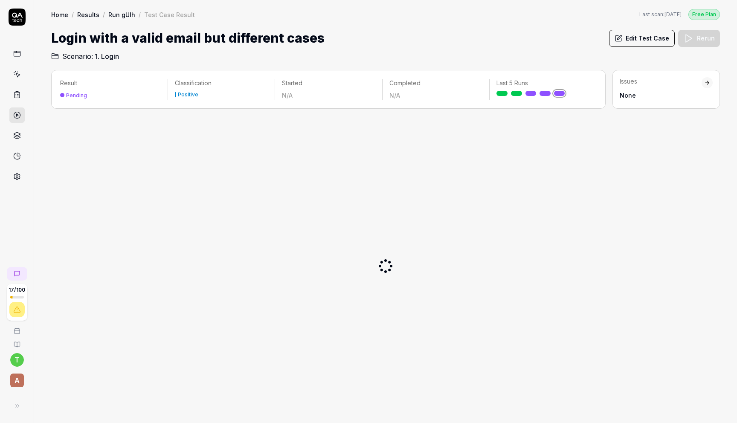
click at [20, 59] on link at bounding box center [16, 53] width 15 height 15
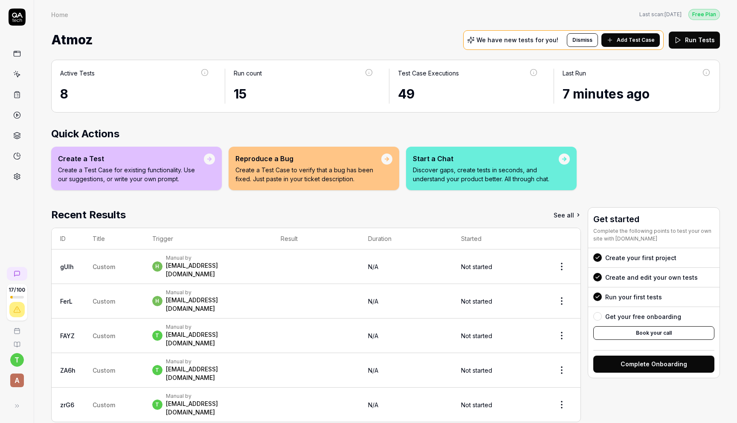
click at [197, 331] on div "[EMAIL_ADDRESS][DOMAIN_NAME]" at bounding box center [215, 339] width 98 height 17
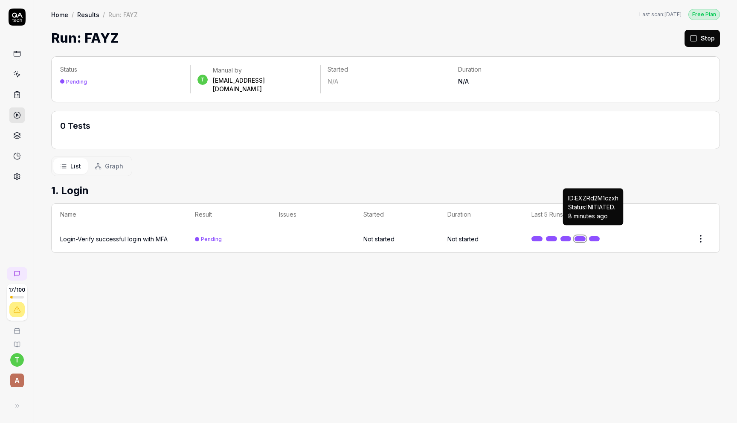
click at [594, 236] on link at bounding box center [594, 238] width 11 height 5
